Goal: Task Accomplishment & Management: Use online tool/utility

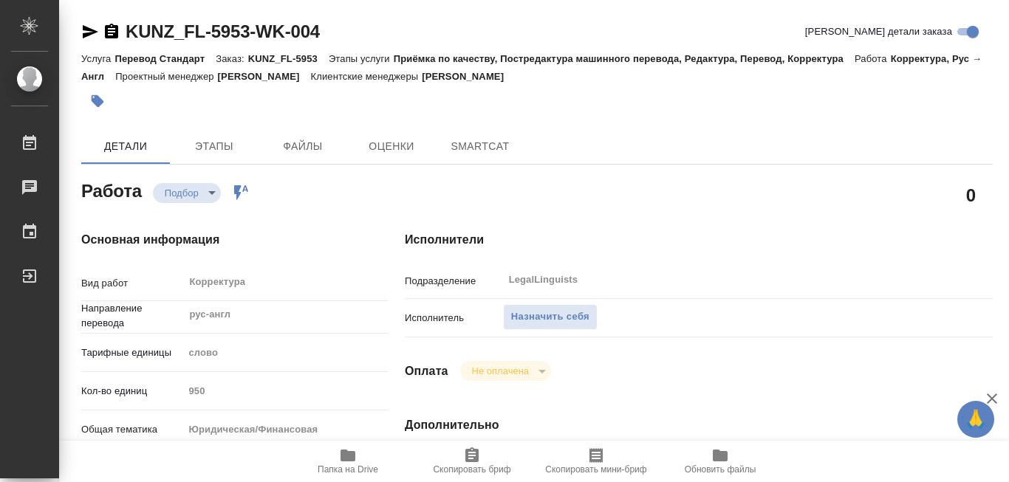
type textarea "x"
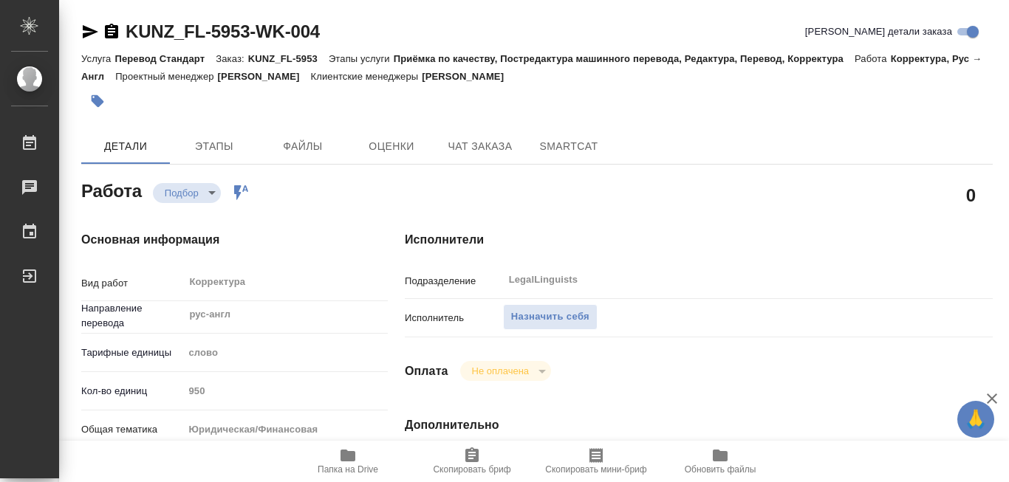
type textarea "x"
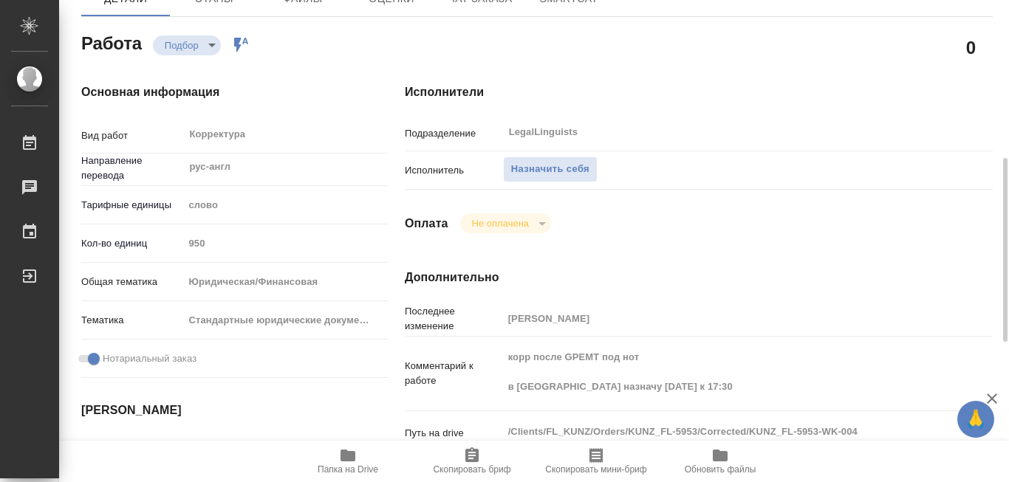
scroll to position [222, 0]
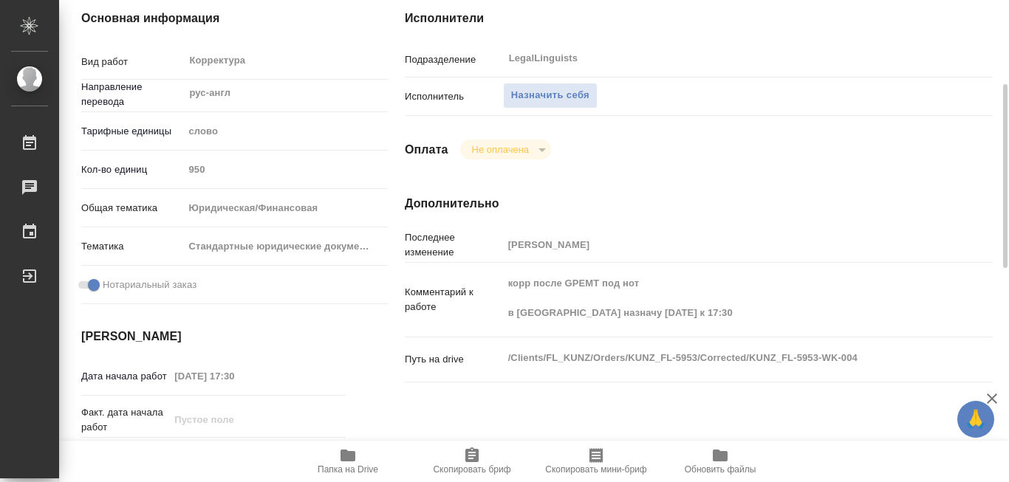
type textarea "x"
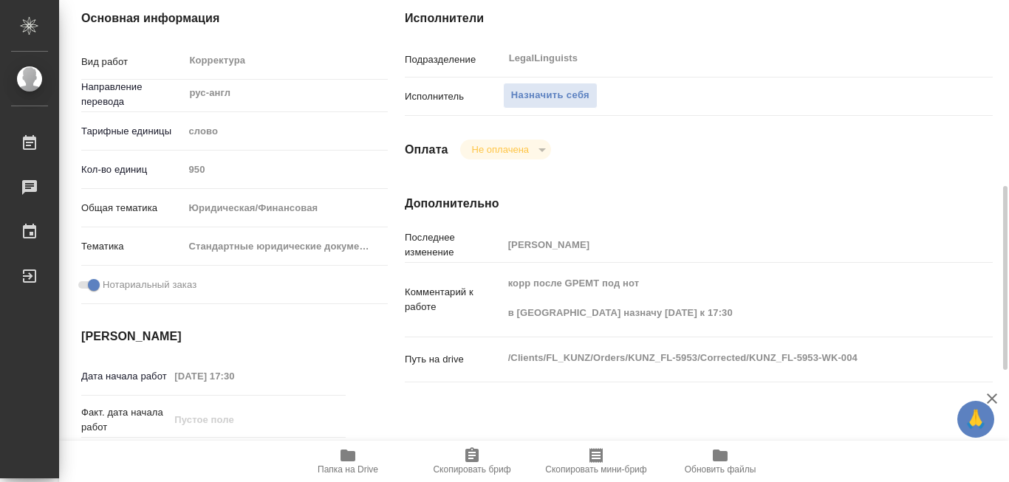
scroll to position [369, 0]
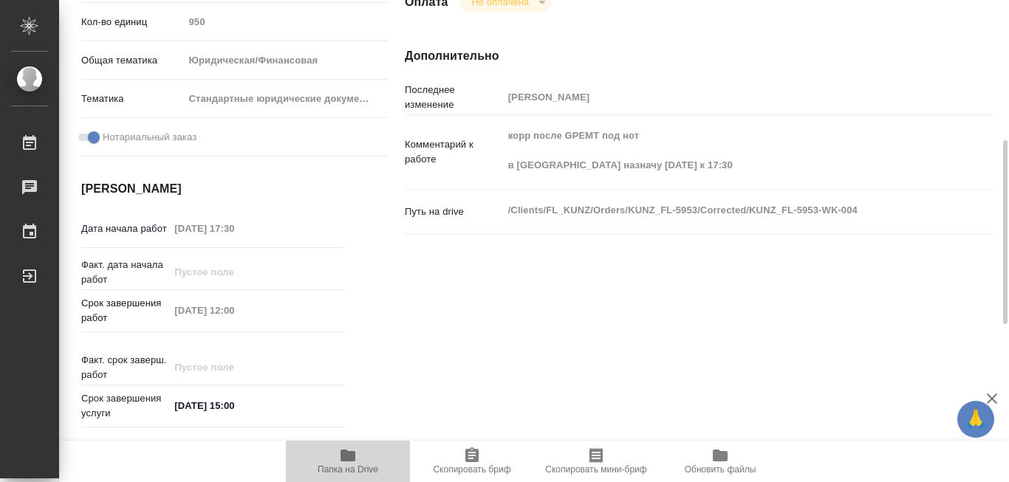
click at [351, 453] on icon "button" at bounding box center [347, 456] width 15 height 12
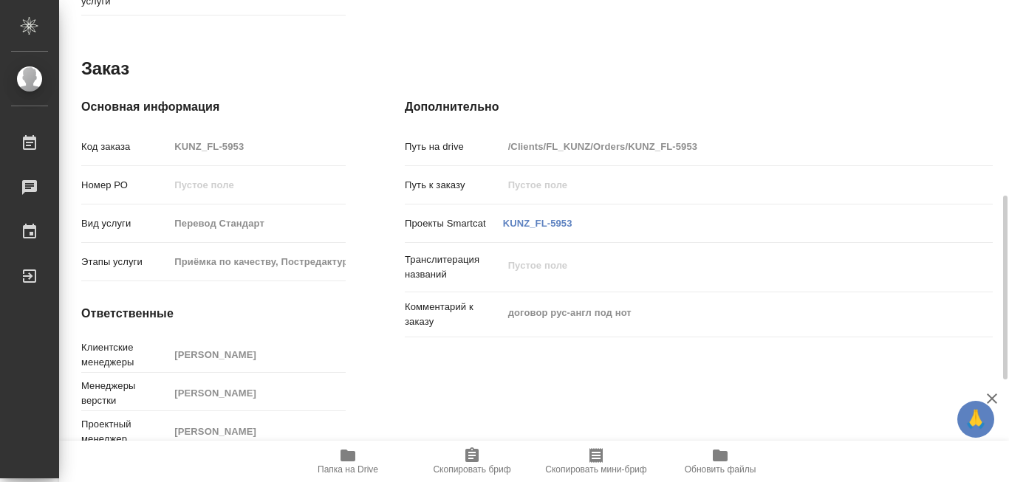
scroll to position [560, 0]
